Goal: Information Seeking & Learning: Learn about a topic

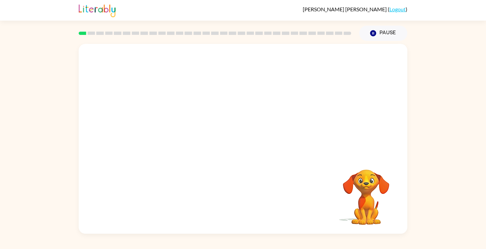
drag, startPoint x: 255, startPoint y: 128, endPoint x: 224, endPoint y: 60, distance: 74.1
click at [224, 60] on video "Your browser must support playing .mp4 files to use Literably. Please try using…" at bounding box center [243, 100] width 329 height 112
click at [248, 146] on div at bounding box center [243, 142] width 42 height 24
click at [248, 140] on icon "button" at bounding box center [243, 142] width 12 height 12
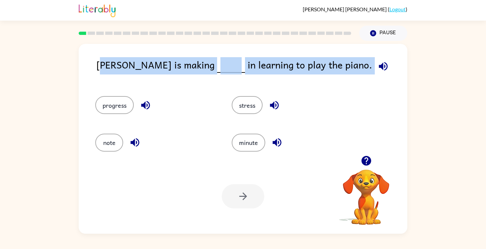
drag, startPoint x: 101, startPoint y: 63, endPoint x: 258, endPoint y: 91, distance: 160.1
click at [258, 91] on div "[PERSON_NAME] is making in learning to play the piano. progress stress note min…" at bounding box center [243, 139] width 329 height 190
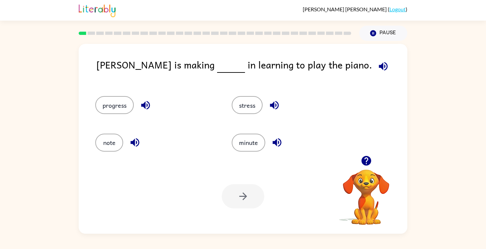
click at [176, 97] on div "progress" at bounding box center [155, 105] width 121 height 18
click at [114, 104] on button "progress" at bounding box center [114, 105] width 39 height 18
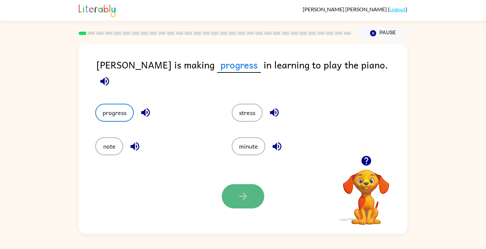
click at [259, 201] on button "button" at bounding box center [243, 196] width 42 height 24
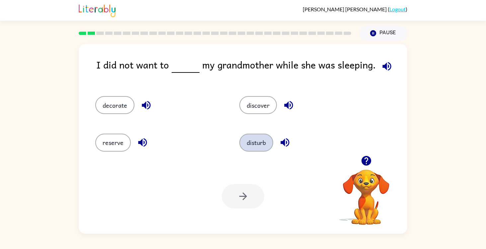
click at [246, 143] on button "disturb" at bounding box center [256, 142] width 34 height 18
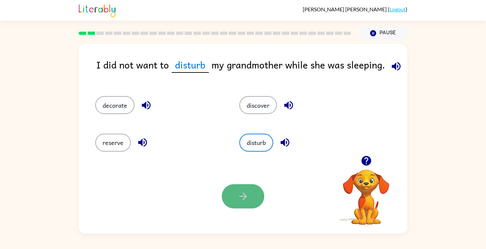
click at [237, 192] on icon "button" at bounding box center [243, 196] width 12 height 12
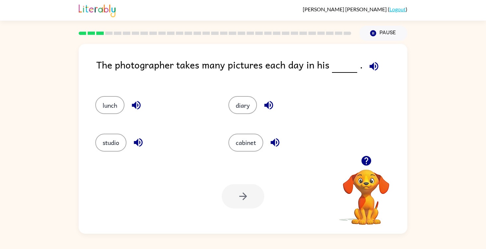
click at [372, 69] on icon "button" at bounding box center [374, 66] width 12 height 12
click at [107, 139] on button "studio" at bounding box center [110, 142] width 31 height 18
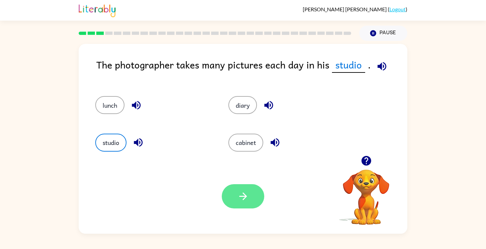
click at [249, 191] on button "button" at bounding box center [243, 196] width 42 height 24
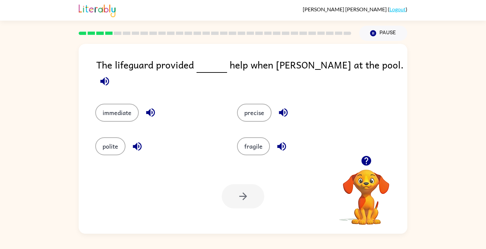
click at [111, 75] on icon "button" at bounding box center [105, 81] width 12 height 12
click at [118, 105] on button "immediate" at bounding box center [116, 113] width 43 height 18
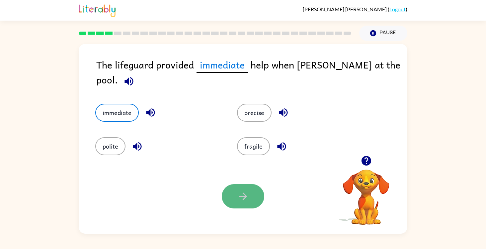
click at [236, 200] on button "button" at bounding box center [243, 196] width 42 height 24
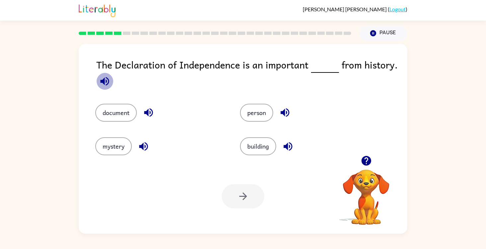
click at [107, 76] on icon "button" at bounding box center [105, 81] width 12 height 12
click at [117, 114] on button "document" at bounding box center [115, 113] width 41 height 18
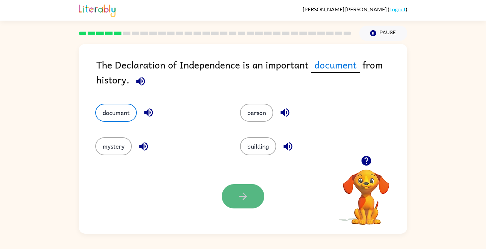
click at [237, 201] on button "button" at bounding box center [243, 196] width 42 height 24
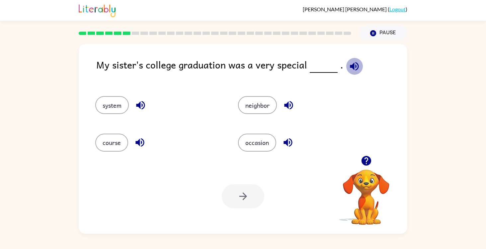
click at [350, 65] on icon "button" at bounding box center [354, 66] width 9 height 9
click at [108, 110] on button "system" at bounding box center [112, 105] width 34 height 18
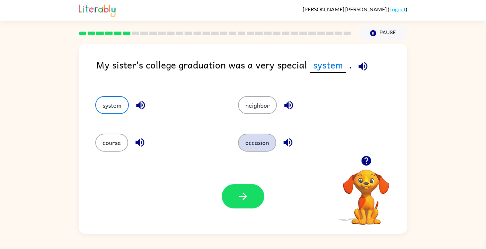
click at [257, 144] on button "occasion" at bounding box center [257, 142] width 38 height 18
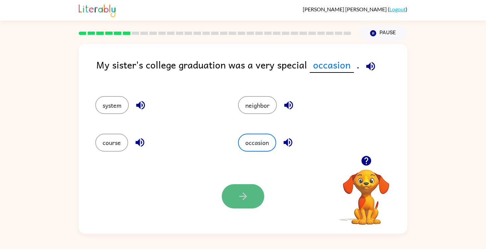
click at [251, 194] on button "button" at bounding box center [243, 196] width 42 height 24
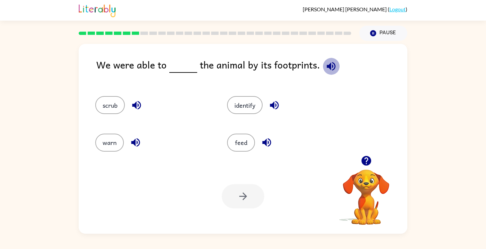
click at [331, 66] on icon "button" at bounding box center [331, 66] width 12 height 12
click at [254, 111] on button "identify" at bounding box center [245, 105] width 36 height 18
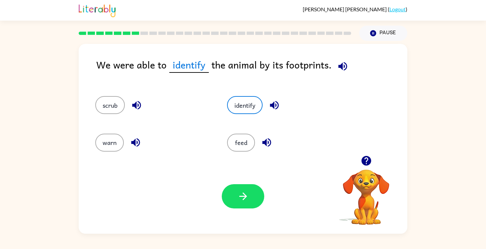
drag, startPoint x: 246, startPoint y: 190, endPoint x: 270, endPoint y: 170, distance: 30.9
click at [255, 185] on button "button" at bounding box center [243, 196] width 42 height 24
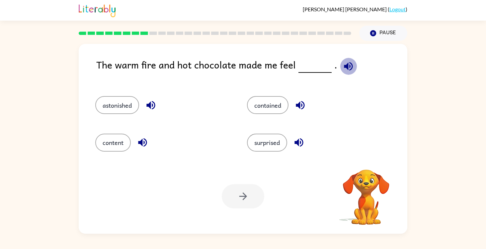
click at [345, 61] on icon "button" at bounding box center [349, 66] width 12 height 12
click at [140, 147] on icon "button" at bounding box center [143, 142] width 12 height 12
click at [156, 106] on icon "button" at bounding box center [151, 105] width 12 height 12
click at [303, 104] on icon "button" at bounding box center [300, 105] width 9 height 9
click at [298, 145] on icon "button" at bounding box center [299, 142] width 12 height 12
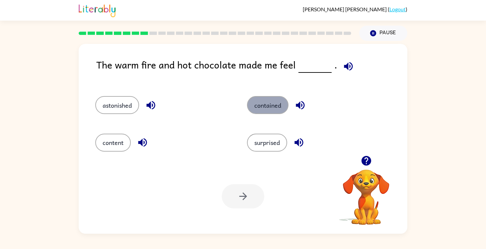
click at [263, 102] on button "contained" at bounding box center [267, 105] width 41 height 18
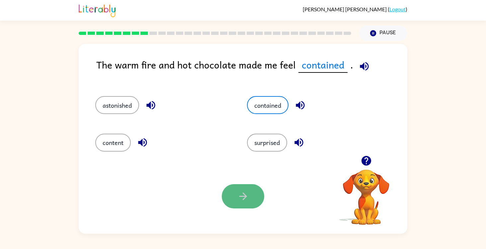
click at [236, 202] on button "button" at bounding box center [243, 196] width 42 height 24
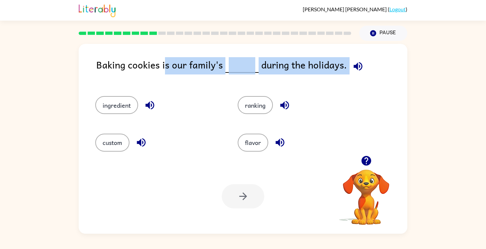
drag, startPoint x: 163, startPoint y: 65, endPoint x: 364, endPoint y: 64, distance: 200.8
click at [365, 65] on div "Baking cookies is our family's during the holidays." at bounding box center [251, 70] width 311 height 26
click at [359, 63] on icon "button" at bounding box center [358, 66] width 12 height 12
click at [104, 140] on button "custom" at bounding box center [112, 142] width 34 height 18
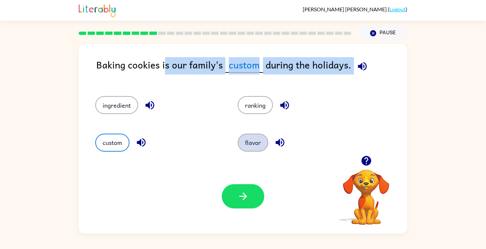
click at [258, 139] on button "flavor" at bounding box center [253, 142] width 31 height 18
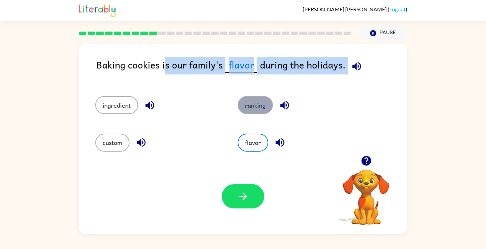
click at [259, 98] on button "ranking" at bounding box center [255, 105] width 35 height 18
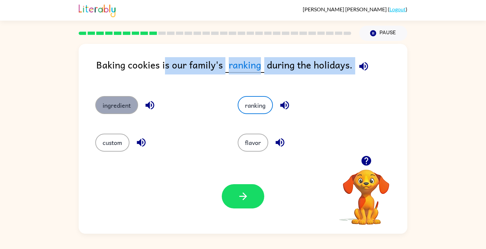
click at [117, 101] on button "ingredient" at bounding box center [116, 105] width 43 height 18
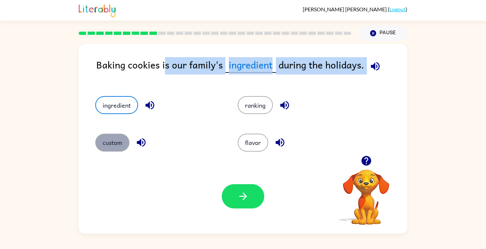
click at [108, 149] on button "custom" at bounding box center [112, 142] width 34 height 18
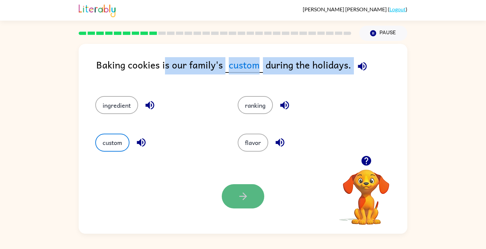
click at [229, 198] on button "button" at bounding box center [243, 196] width 42 height 24
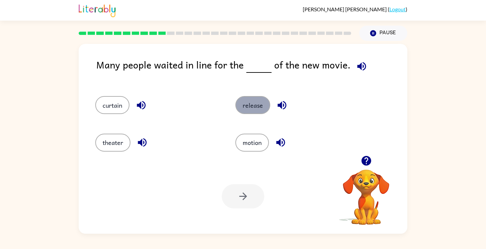
click at [245, 108] on button "release" at bounding box center [252, 105] width 35 height 18
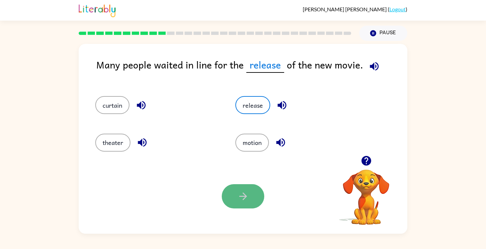
click at [234, 194] on button "button" at bounding box center [243, 196] width 42 height 24
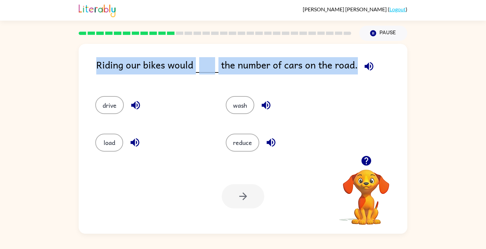
drag, startPoint x: 98, startPoint y: 64, endPoint x: 351, endPoint y: 60, distance: 252.9
click at [351, 60] on div "Riding our bikes would the number of cars on the road." at bounding box center [251, 70] width 311 height 26
click at [240, 148] on button "reduce" at bounding box center [243, 142] width 34 height 18
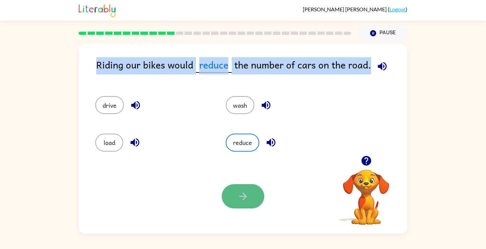
click at [249, 190] on button "button" at bounding box center [243, 196] width 42 height 24
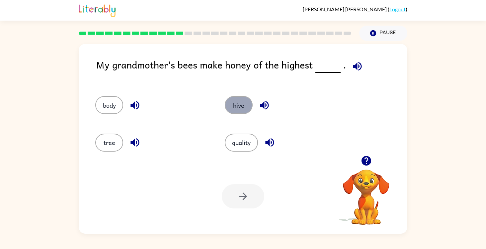
click at [229, 109] on button "hive" at bounding box center [239, 105] width 28 height 18
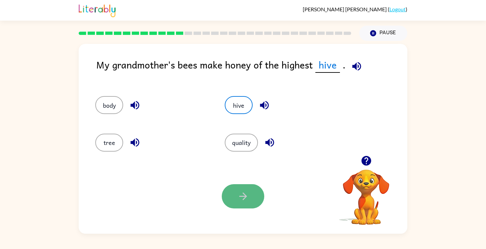
click at [230, 201] on button "button" at bounding box center [243, 196] width 42 height 24
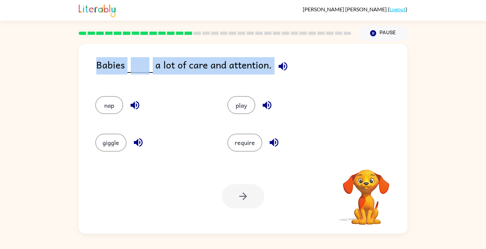
drag, startPoint x: 301, startPoint y: 52, endPoint x: 272, endPoint y: 88, distance: 45.8
click at [272, 88] on div "Babies a lot of care and attention. nap play giggle require Your browser must s…" at bounding box center [243, 139] width 329 height 190
click at [290, 95] on div "play" at bounding box center [281, 101] width 132 height 37
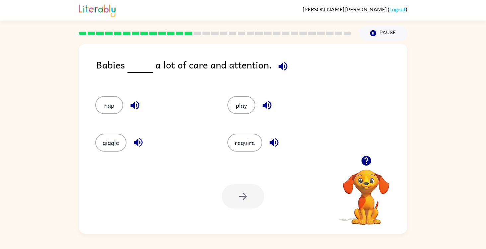
click at [176, 32] on icon at bounding box center [180, 33] width 8 height 3
click at [178, 32] on rect at bounding box center [180, 33] width 8 height 3
click at [379, 35] on button "Pause Pause" at bounding box center [383, 33] width 48 height 15
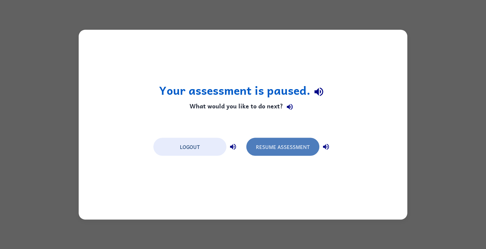
click at [266, 147] on button "Resume Assessment" at bounding box center [282, 146] width 73 height 18
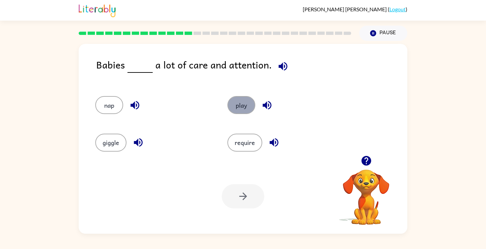
click at [238, 112] on button "play" at bounding box center [241, 105] width 28 height 18
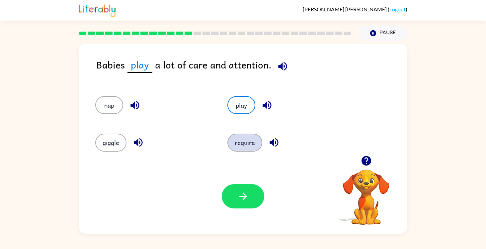
click at [237, 147] on button "require" at bounding box center [244, 142] width 35 height 18
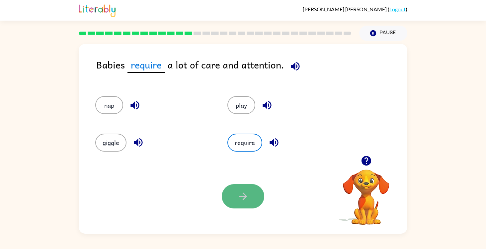
click at [235, 189] on button "button" at bounding box center [243, 196] width 42 height 24
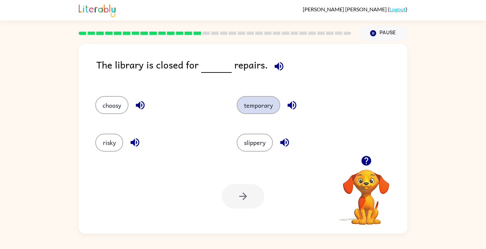
click at [241, 103] on button "temporary" at bounding box center [258, 105] width 43 height 18
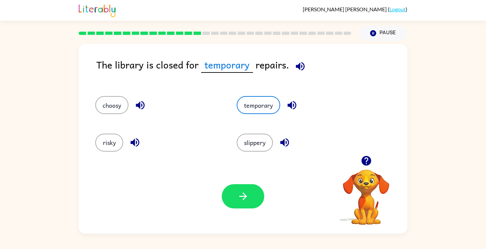
click at [244, 210] on div "Your browser must support playing .mp4 files to use Literably. Please try using…" at bounding box center [243, 196] width 329 height 75
click at [236, 191] on button "button" at bounding box center [243, 196] width 42 height 24
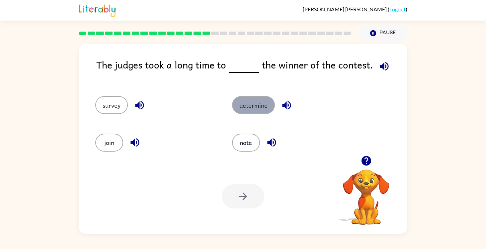
click at [236, 106] on button "determine" at bounding box center [253, 105] width 43 height 18
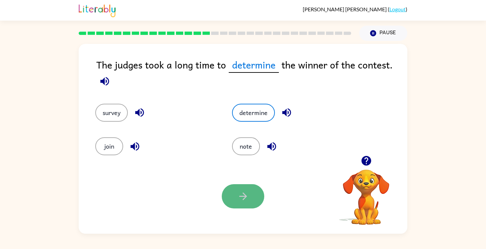
click at [242, 188] on button "button" at bounding box center [243, 196] width 42 height 24
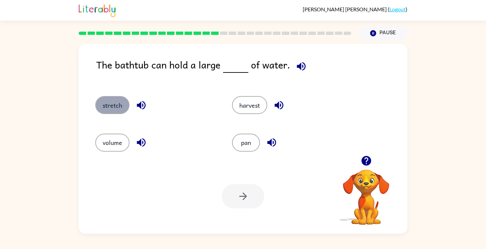
click at [111, 105] on button "stretch" at bounding box center [112, 105] width 34 height 18
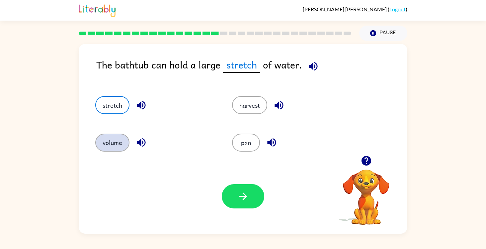
click at [103, 149] on button "volume" at bounding box center [112, 142] width 34 height 18
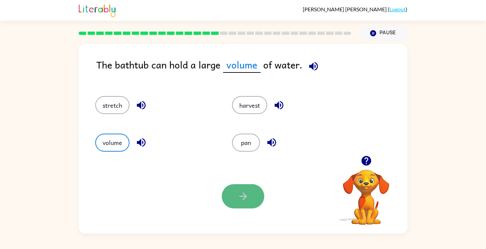
click at [246, 190] on icon "button" at bounding box center [243, 196] width 12 height 12
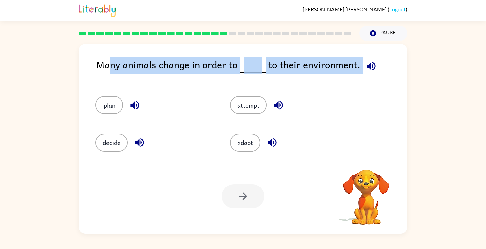
drag, startPoint x: 108, startPoint y: 63, endPoint x: 288, endPoint y: 86, distance: 182.3
click at [289, 88] on div "Many animals change in order to to their environment. plan attempt decide adapt…" at bounding box center [243, 139] width 329 height 190
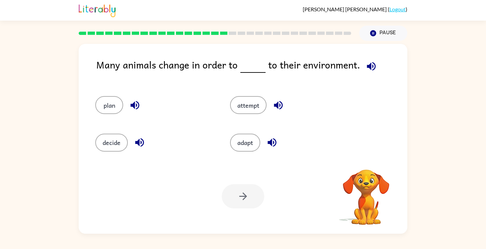
click at [288, 87] on div "attempt" at bounding box center [284, 101] width 135 height 37
click at [120, 149] on button "decide" at bounding box center [111, 142] width 33 height 18
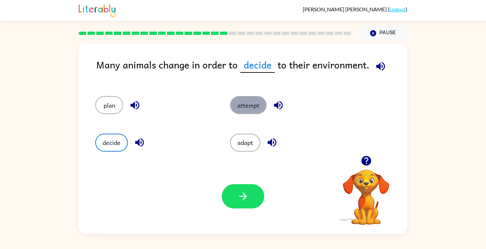
click at [246, 104] on button "attempt" at bounding box center [248, 105] width 37 height 18
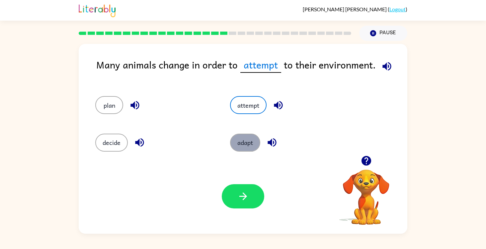
click at [239, 136] on button "adapt" at bounding box center [245, 142] width 30 height 18
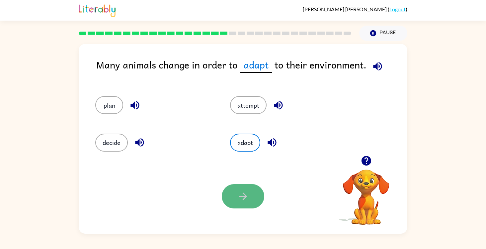
click at [247, 192] on icon "button" at bounding box center [243, 196] width 12 height 12
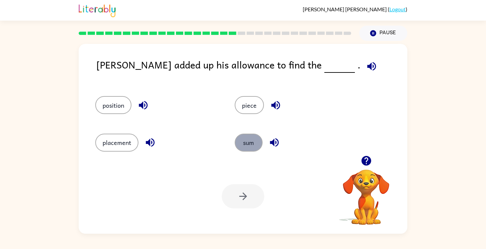
click at [249, 146] on button "sum" at bounding box center [249, 142] width 28 height 18
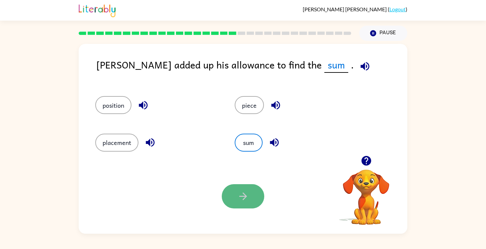
click at [243, 197] on icon "button" at bounding box center [243, 196] width 12 height 12
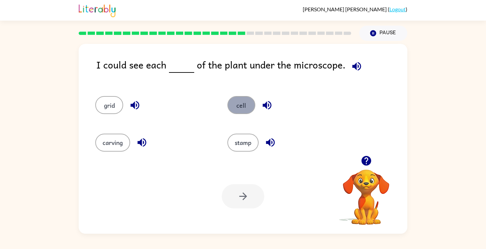
click at [241, 105] on button "cell" at bounding box center [241, 105] width 28 height 18
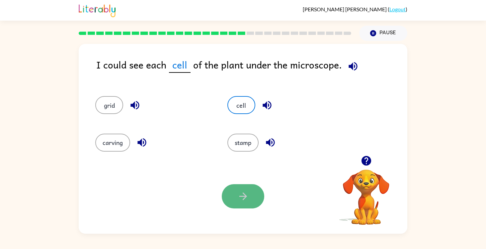
click at [236, 195] on button "button" at bounding box center [243, 196] width 42 height 24
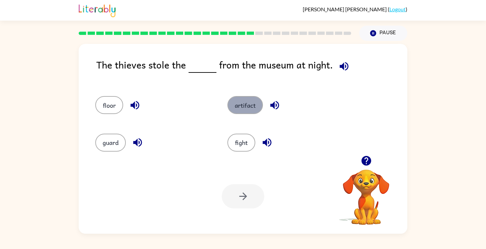
click at [248, 102] on button "artifact" at bounding box center [245, 105] width 36 height 18
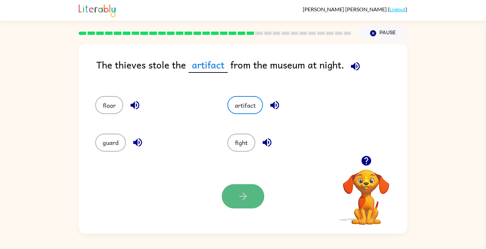
click at [237, 206] on button "button" at bounding box center [243, 196] width 42 height 24
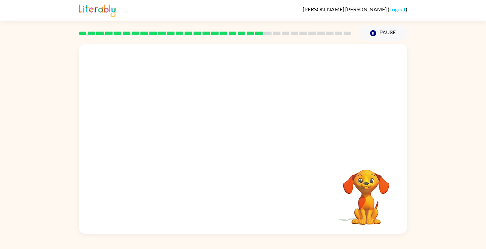
click at [181, 134] on video "Your browser must support playing .mp4 files to use Literably. Please try using…" at bounding box center [243, 100] width 329 height 112
click at [242, 137] on icon "button" at bounding box center [243, 142] width 12 height 12
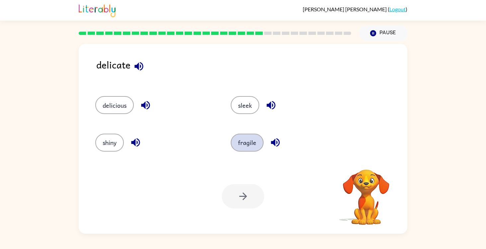
click at [247, 138] on button "fragile" at bounding box center [247, 142] width 33 height 18
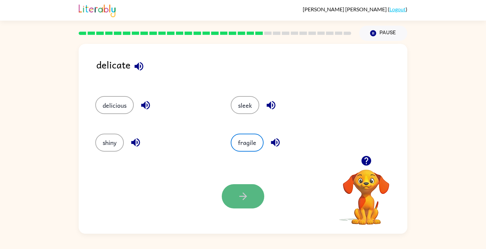
click at [243, 193] on icon "button" at bounding box center [243, 196] width 8 height 8
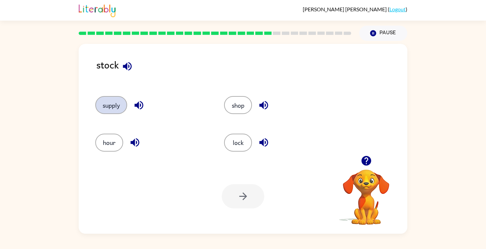
click at [108, 108] on button "supply" at bounding box center [111, 105] width 32 height 18
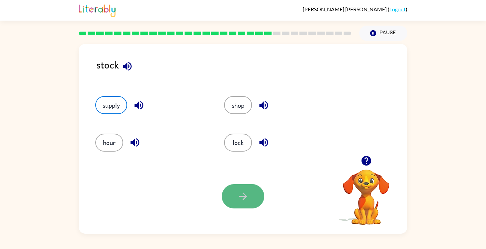
click at [253, 200] on button "button" at bounding box center [243, 196] width 42 height 24
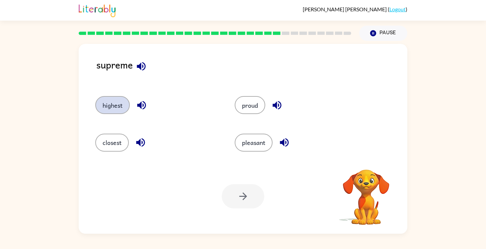
click at [109, 107] on button "highest" at bounding box center [112, 105] width 35 height 18
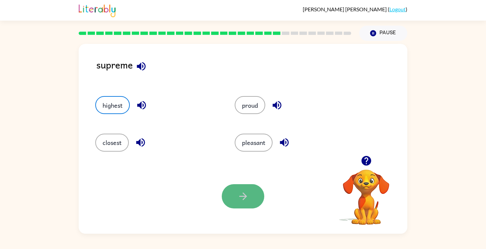
click at [239, 201] on icon "button" at bounding box center [243, 196] width 12 height 12
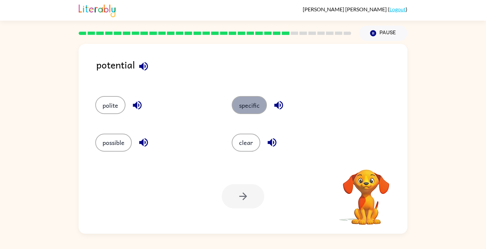
click at [255, 111] on button "specific" at bounding box center [249, 105] width 35 height 18
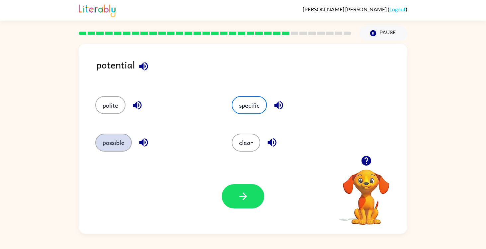
click at [110, 148] on button "possible" at bounding box center [113, 142] width 37 height 18
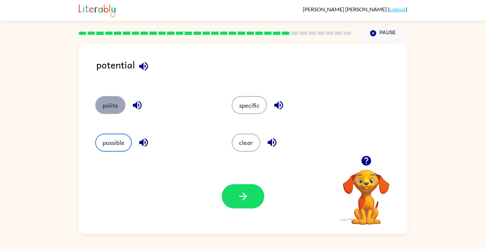
click at [116, 106] on button "polite" at bounding box center [110, 105] width 30 height 18
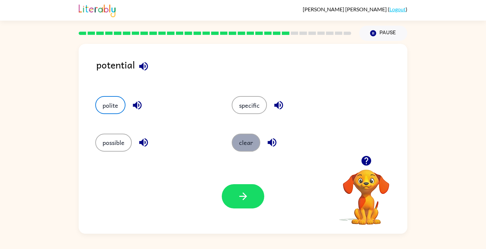
click at [236, 142] on button "clear" at bounding box center [246, 142] width 29 height 18
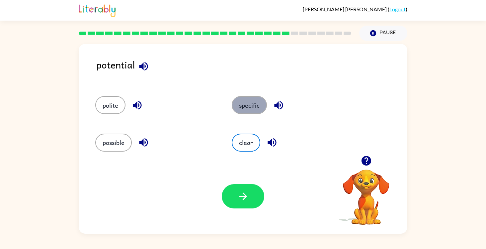
click at [259, 113] on button "specific" at bounding box center [249, 105] width 35 height 18
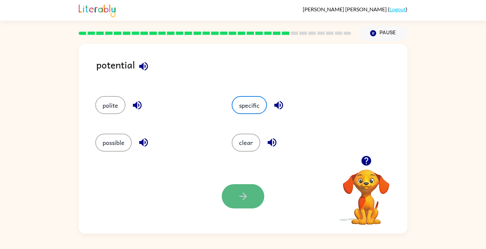
click at [249, 188] on button "button" at bounding box center [243, 196] width 42 height 24
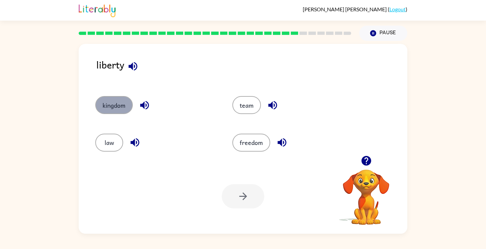
click at [114, 105] on button "kingdom" at bounding box center [114, 105] width 38 height 18
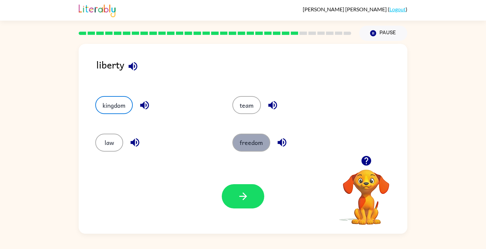
click at [238, 147] on button "freedom" at bounding box center [251, 142] width 38 height 18
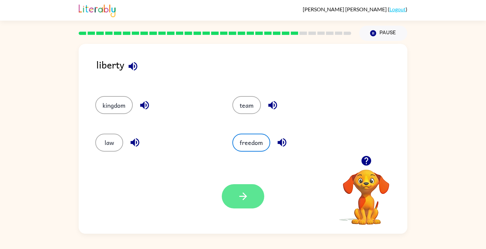
click at [236, 198] on button "button" at bounding box center [243, 196] width 42 height 24
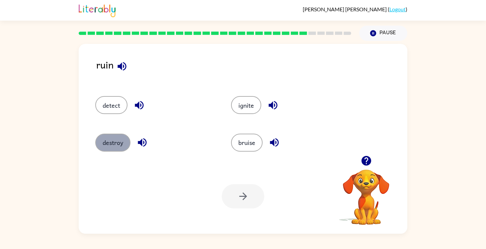
click at [114, 140] on button "destroy" at bounding box center [112, 142] width 35 height 18
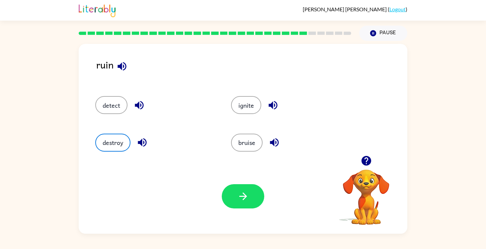
click at [236, 210] on div "Your browser must support playing .mp4 files to use Literably. Please try using…" at bounding box center [243, 196] width 329 height 75
click at [235, 199] on button "button" at bounding box center [243, 196] width 42 height 24
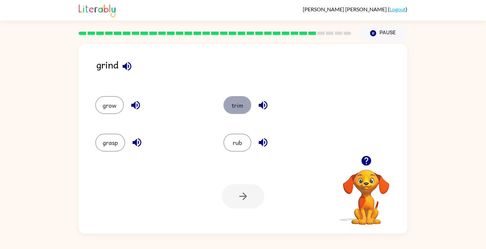
click at [239, 98] on button "trim" at bounding box center [237, 105] width 28 height 18
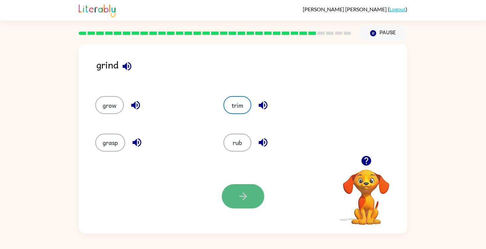
click at [242, 201] on icon "button" at bounding box center [243, 196] width 12 height 12
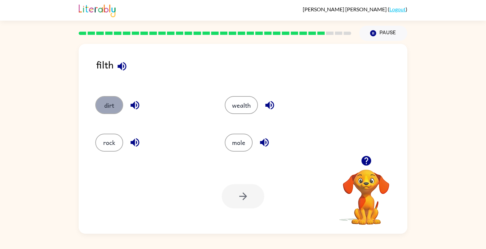
click at [113, 108] on button "dirt" at bounding box center [109, 105] width 28 height 18
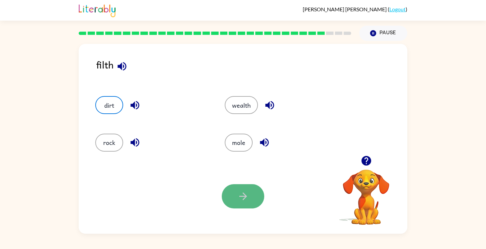
click at [236, 193] on button "button" at bounding box center [243, 196] width 42 height 24
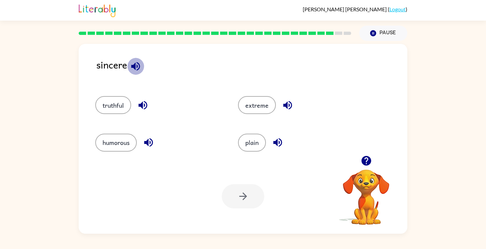
click at [131, 69] on icon "button" at bounding box center [136, 66] width 12 height 12
click at [113, 108] on button "truthful" at bounding box center [113, 105] width 36 height 18
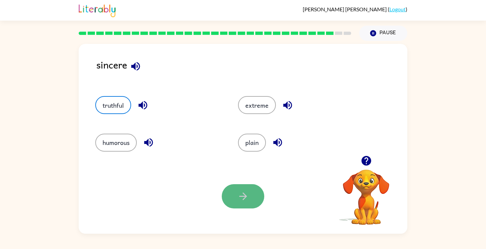
click at [242, 191] on icon "button" at bounding box center [243, 196] width 12 height 12
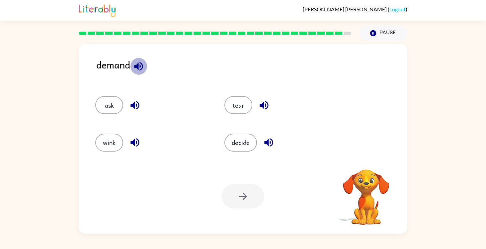
click at [141, 68] on icon "button" at bounding box center [138, 66] width 9 height 9
click at [241, 139] on button "decide" at bounding box center [240, 142] width 33 height 18
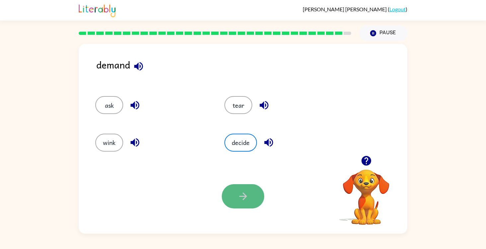
click at [248, 196] on icon "button" at bounding box center [243, 196] width 12 height 12
